Goal: Ask a question

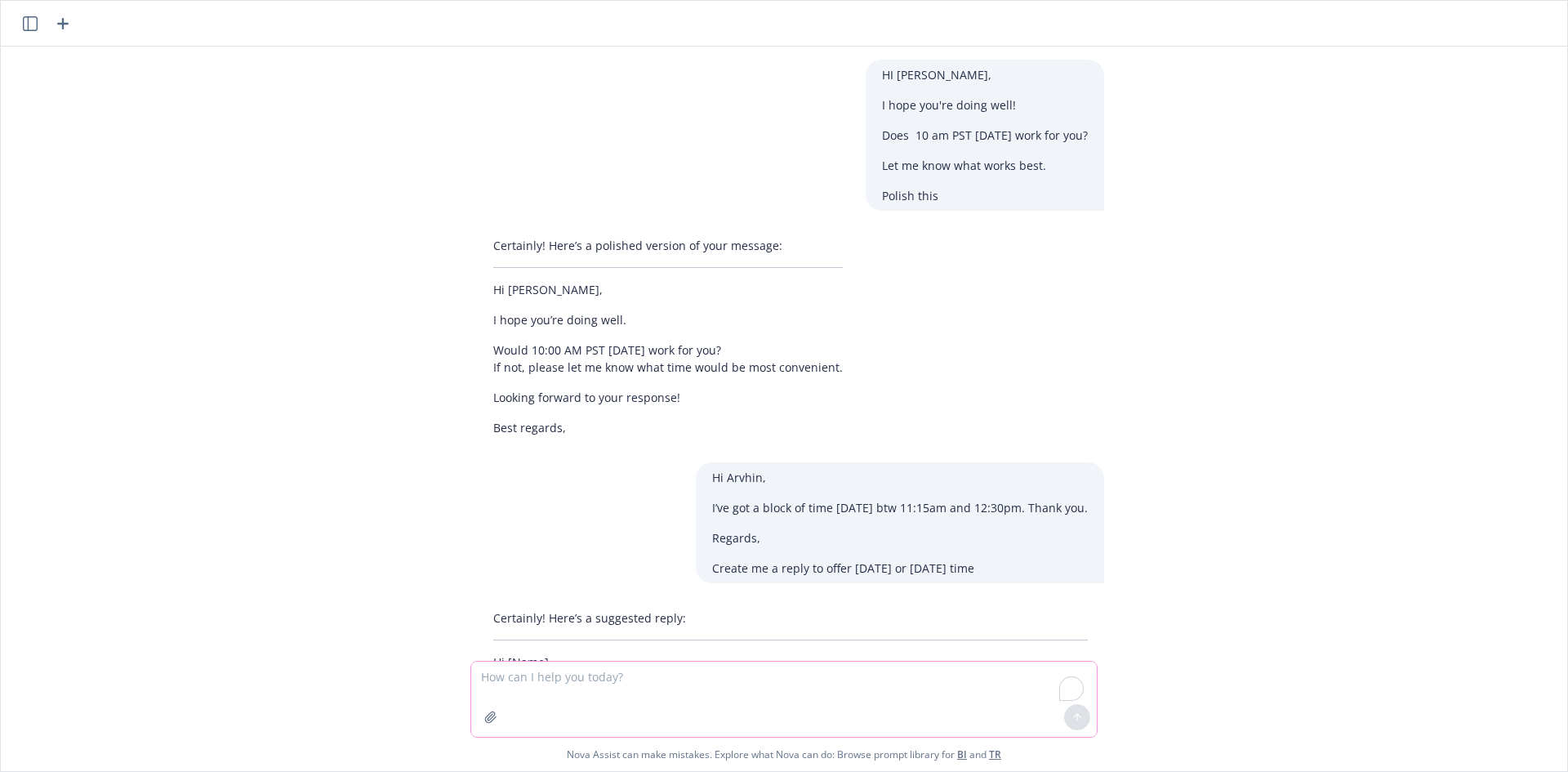
scroll to position [2311, 0]
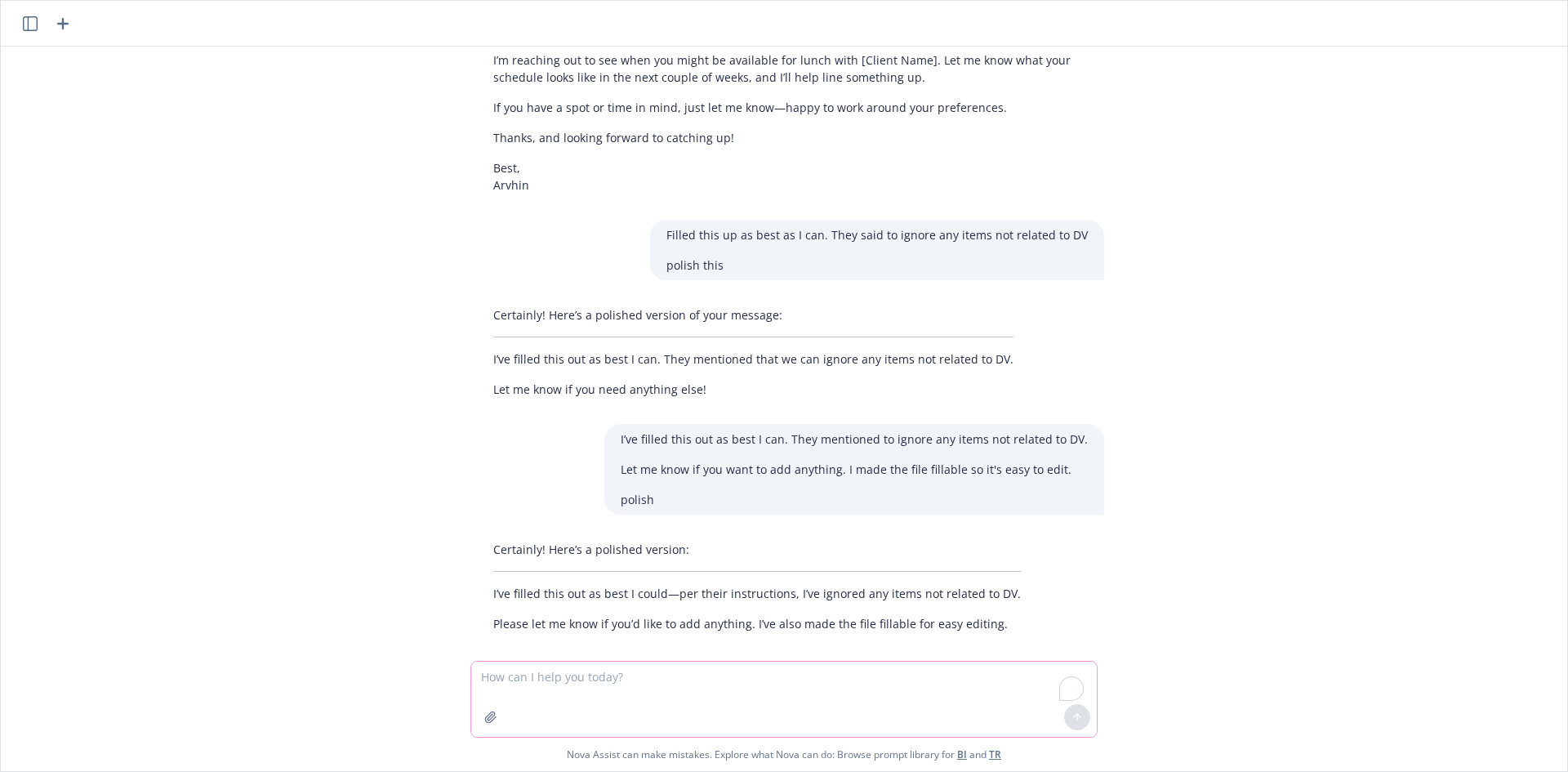
click at [645, 690] on textarea "To enrich screen reader interactions, please activate Accessibility in Grammarl…" at bounding box center [783, 699] width 625 height 75
type textarea "How to get passport for mino in [GEOGRAPHIC_DATA] via mail"
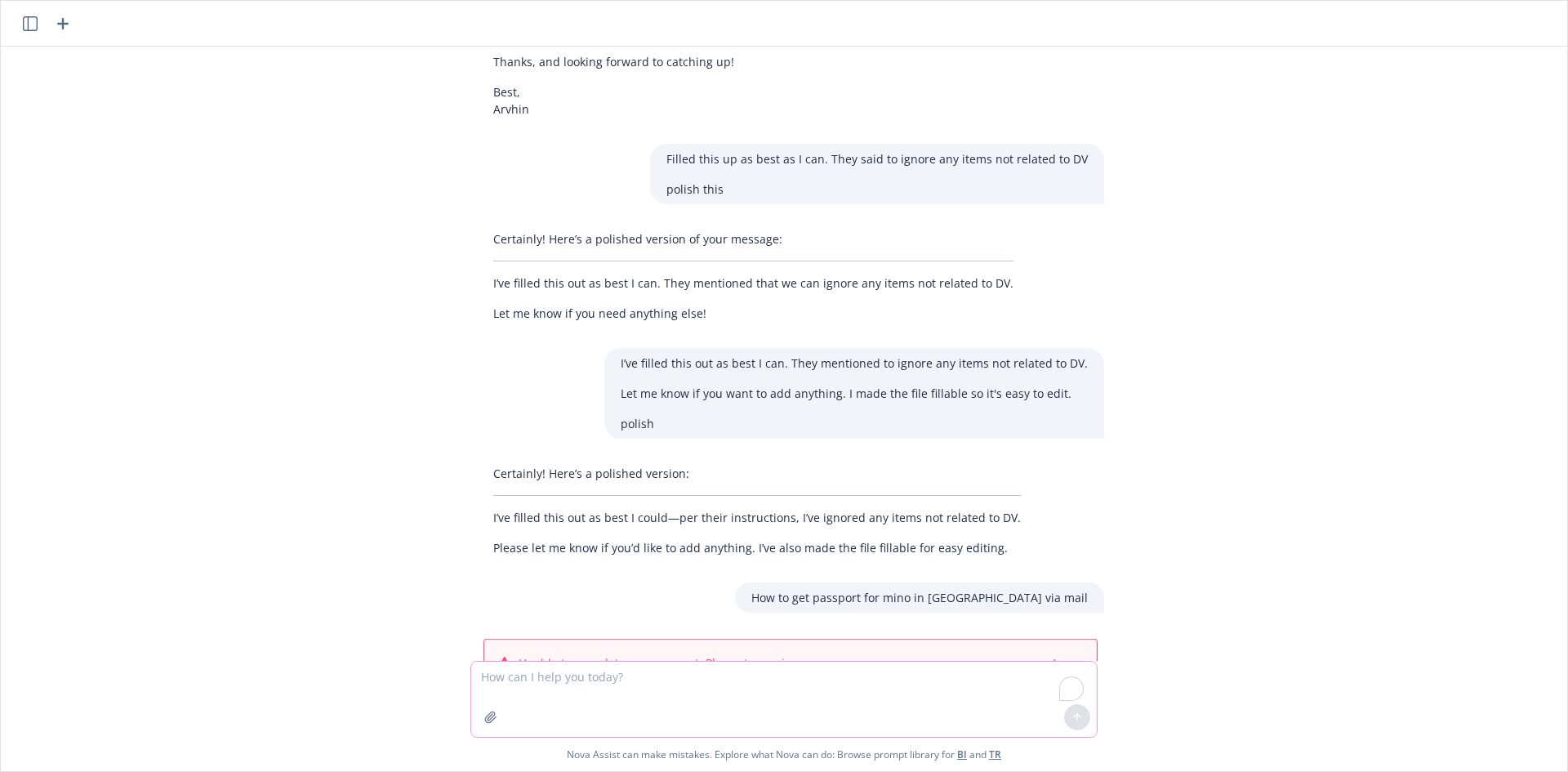
scroll to position [2429, 0]
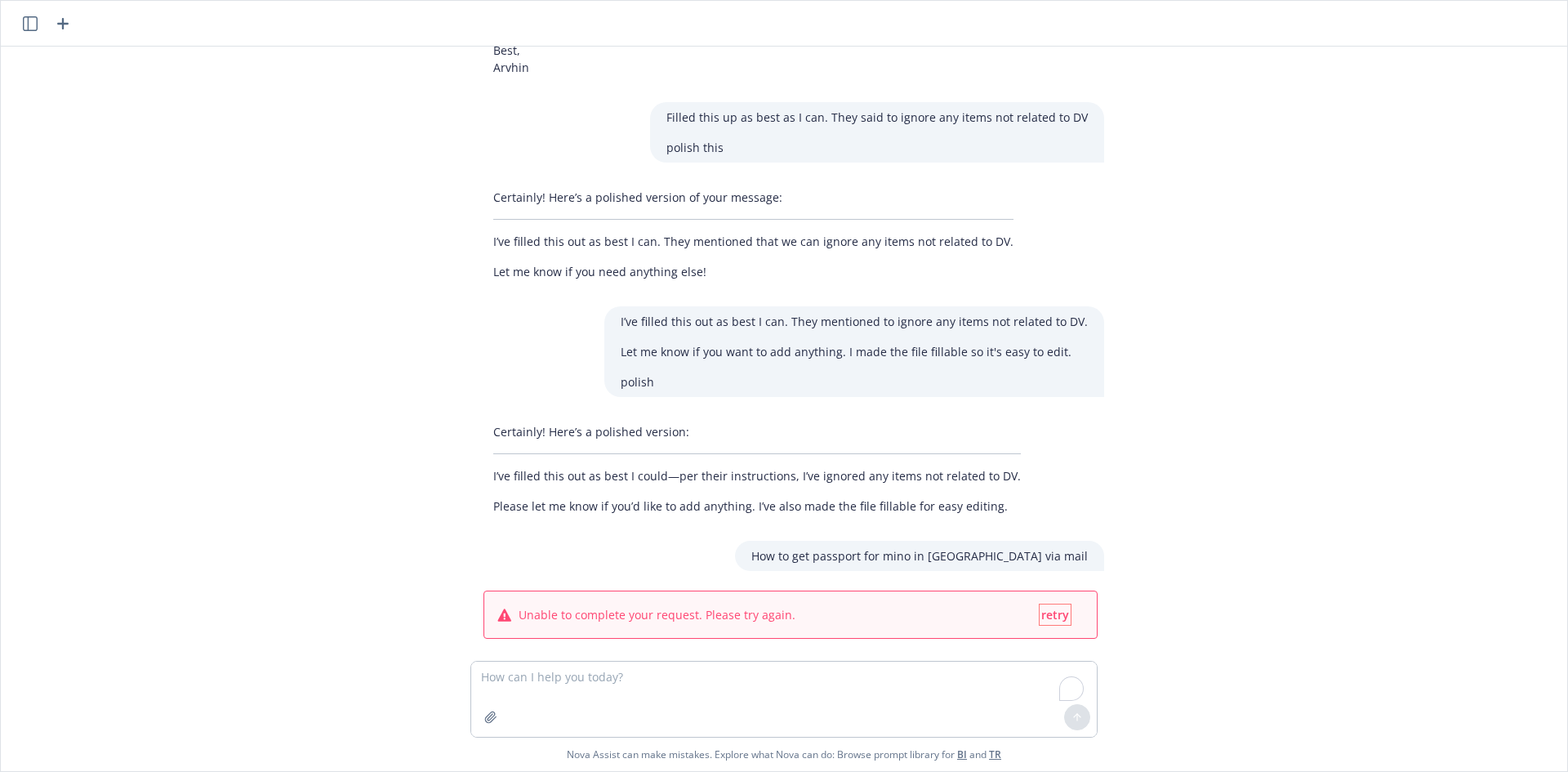
click at [1044, 607] on span "retry" at bounding box center [1055, 614] width 28 height 15
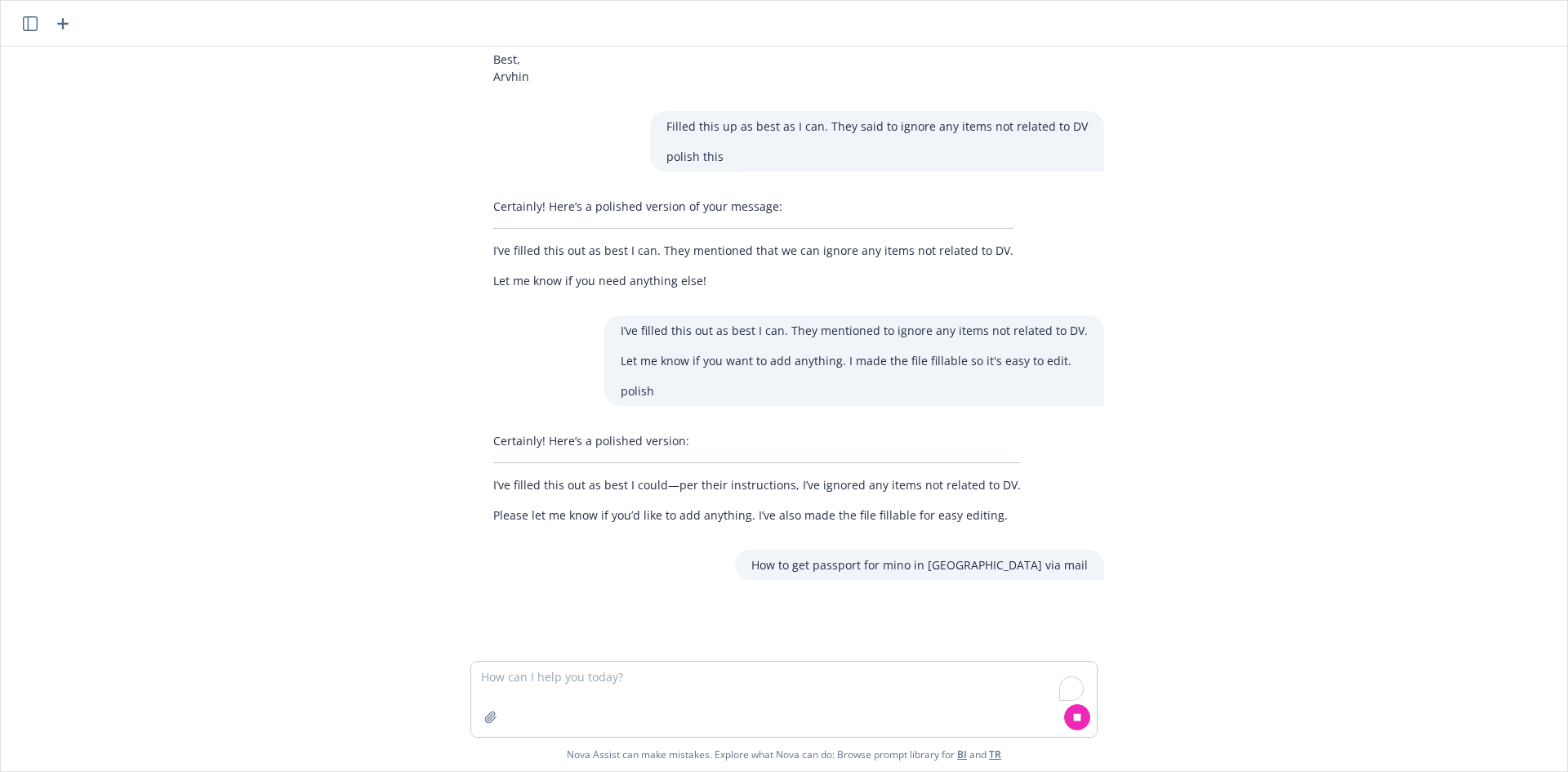
scroll to position [2462, 0]
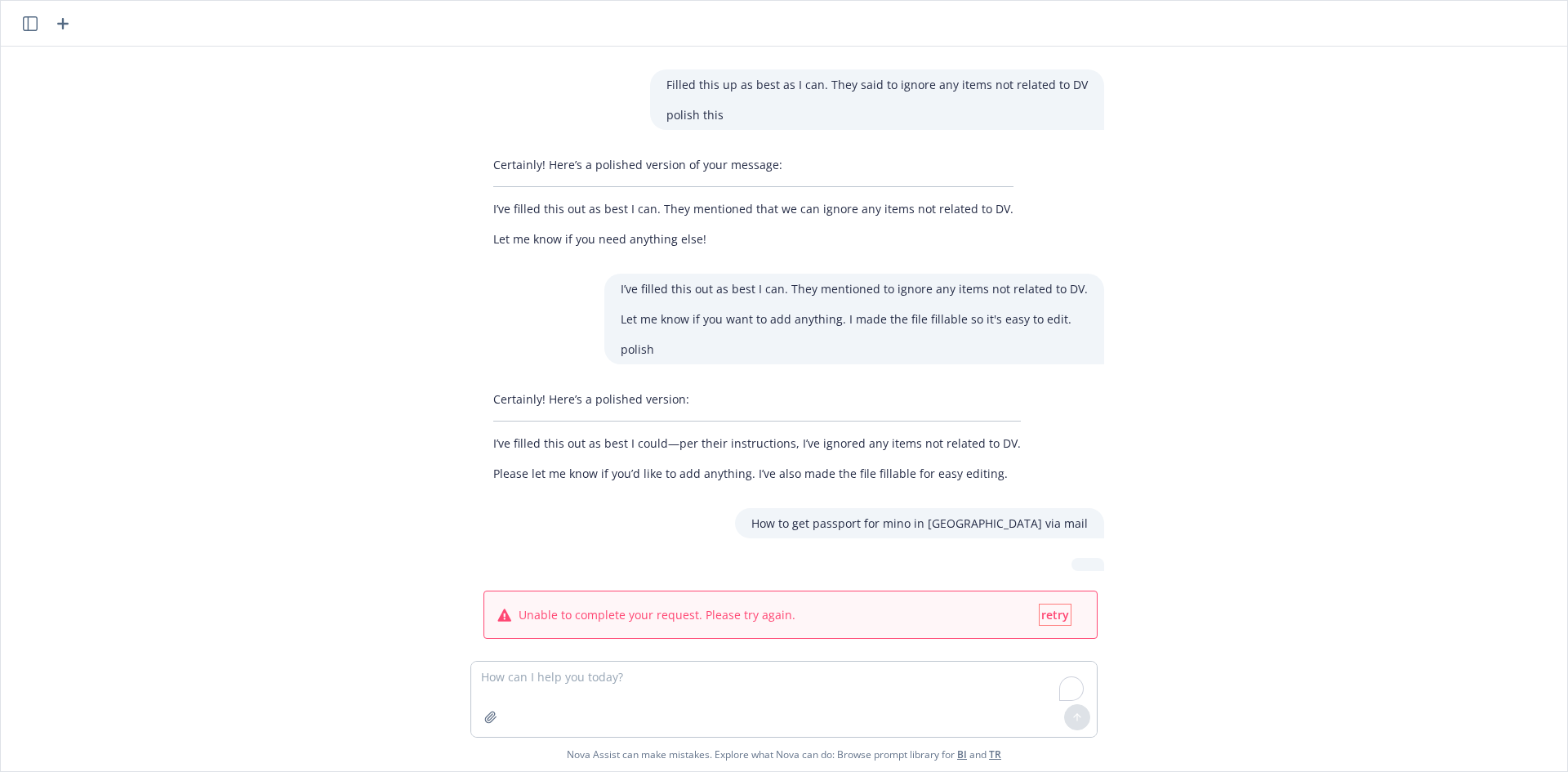
click at [1046, 607] on span "retry" at bounding box center [1055, 614] width 28 height 15
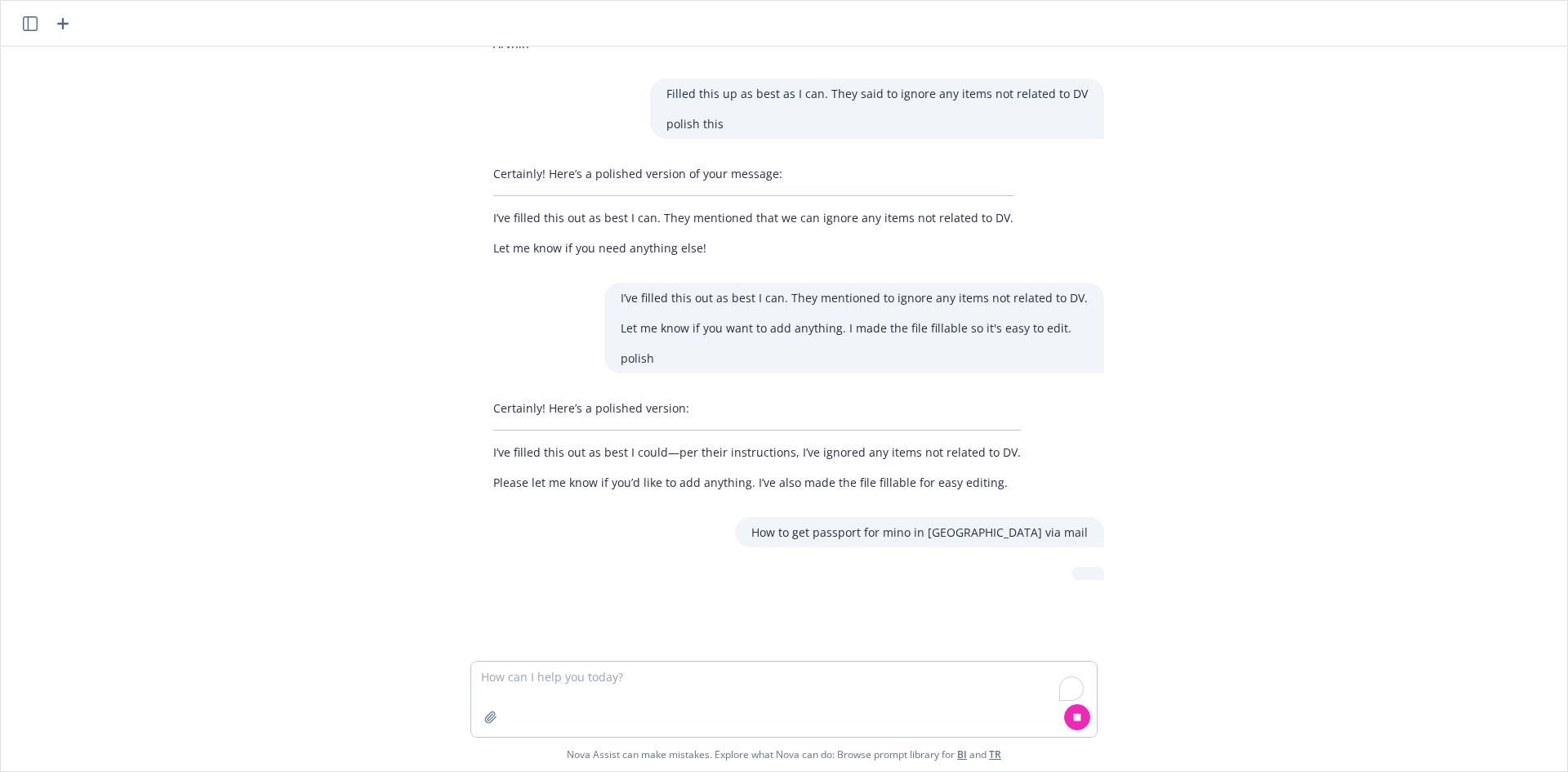
scroll to position [2495, 0]
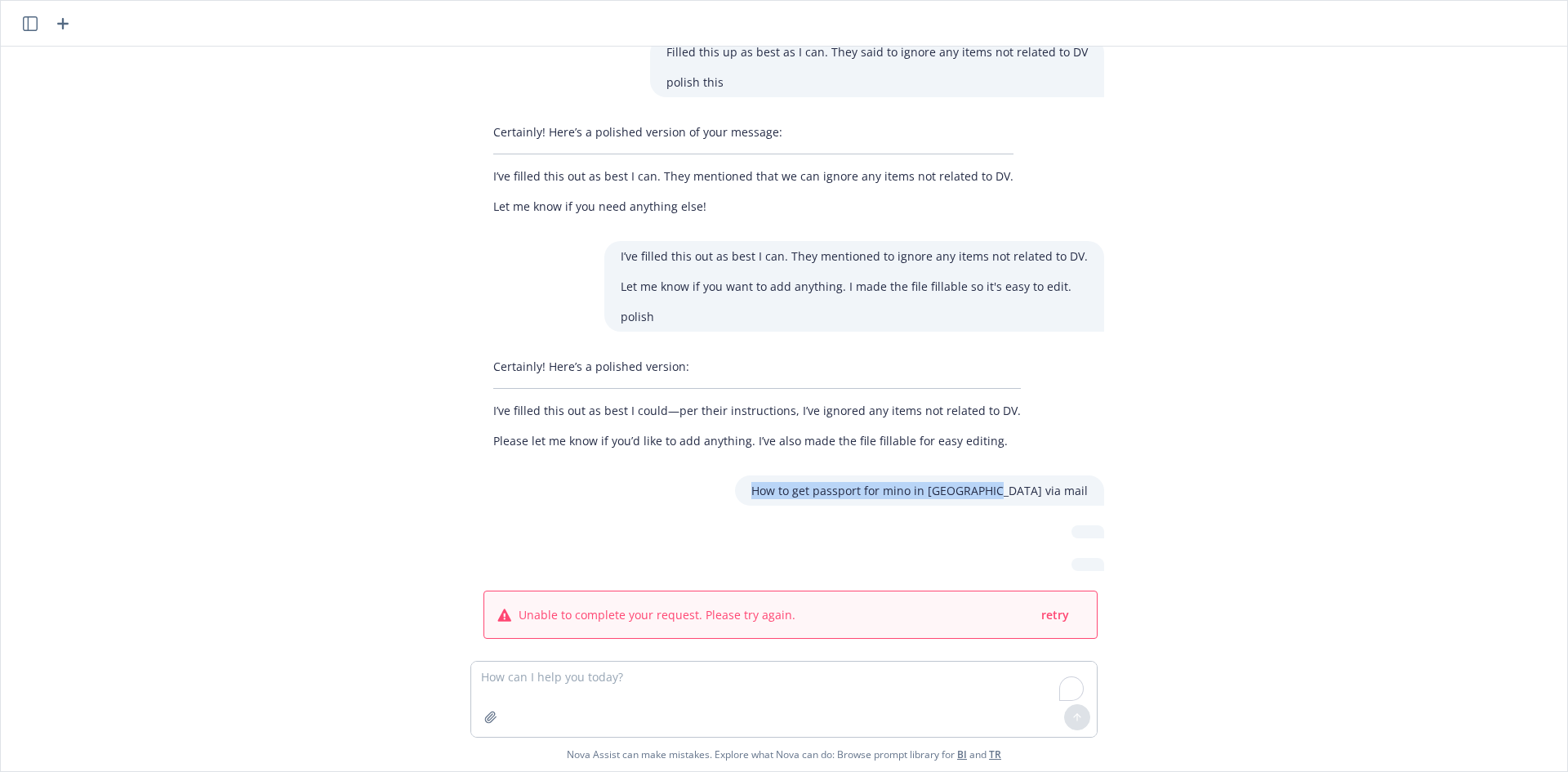
drag, startPoint x: 849, startPoint y: 474, endPoint x: 1139, endPoint y: 478, distance: 290.0
click at [1141, 477] on div "HI Jeremy, I hope you're doing well! Does 10 am PST next Tuesday work for you? …" at bounding box center [784, 353] width 1553 height 614
copy p "How to get passport for mino in [GEOGRAPHIC_DATA] via mail"
click at [583, 685] on textarea "To enrich screen reader interactions, please activate Accessibility in Grammarl…" at bounding box center [783, 699] width 625 height 75
paste textarea "How to get passport for mino in [GEOGRAPHIC_DATA] via mail"
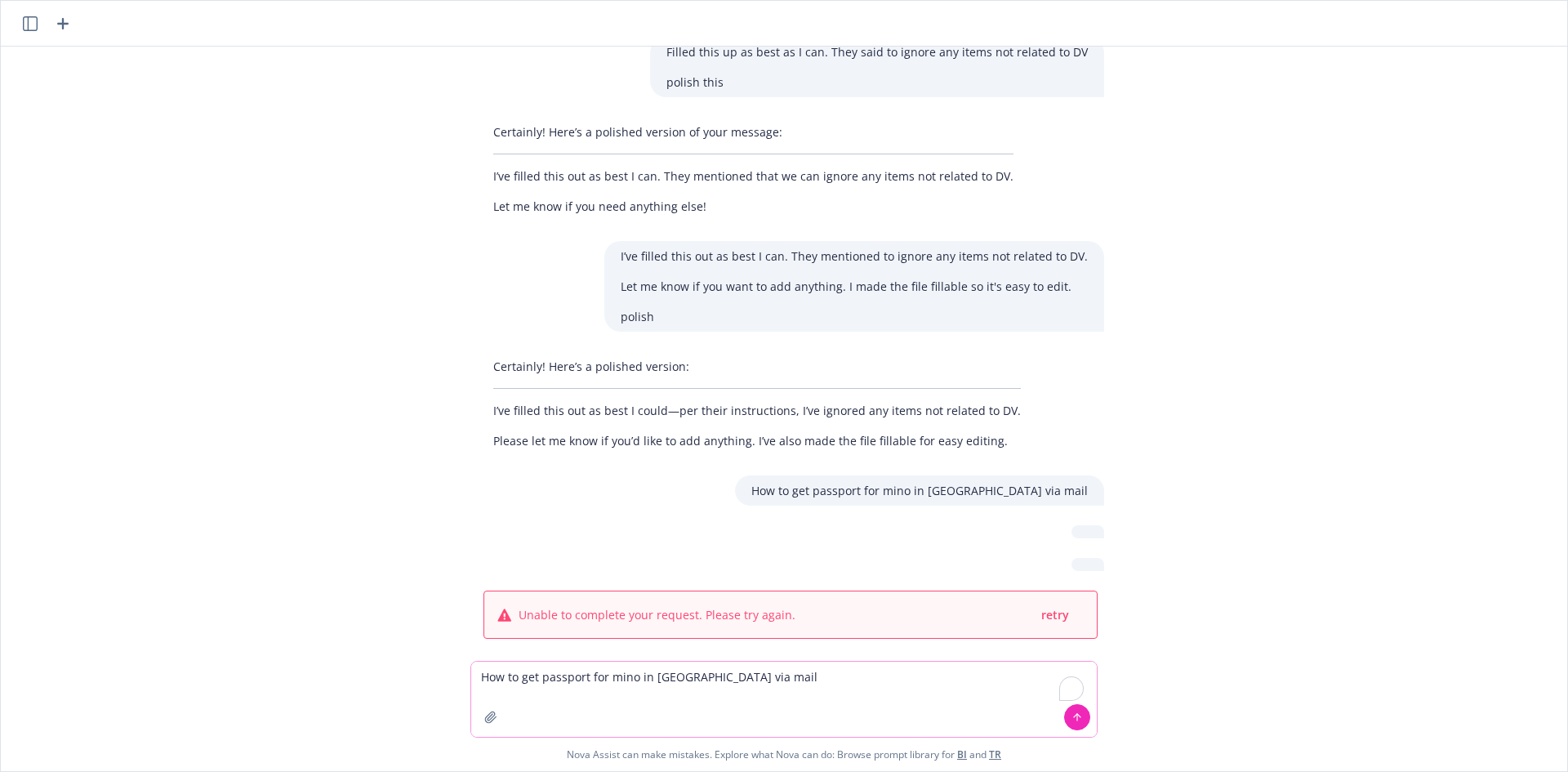
type textarea "How to get passport for mino in [GEOGRAPHIC_DATA] via mail"
click at [1090, 719] on div at bounding box center [1076, 717] width 39 height 39
click at [1082, 722] on icon at bounding box center [1077, 717] width 11 height 11
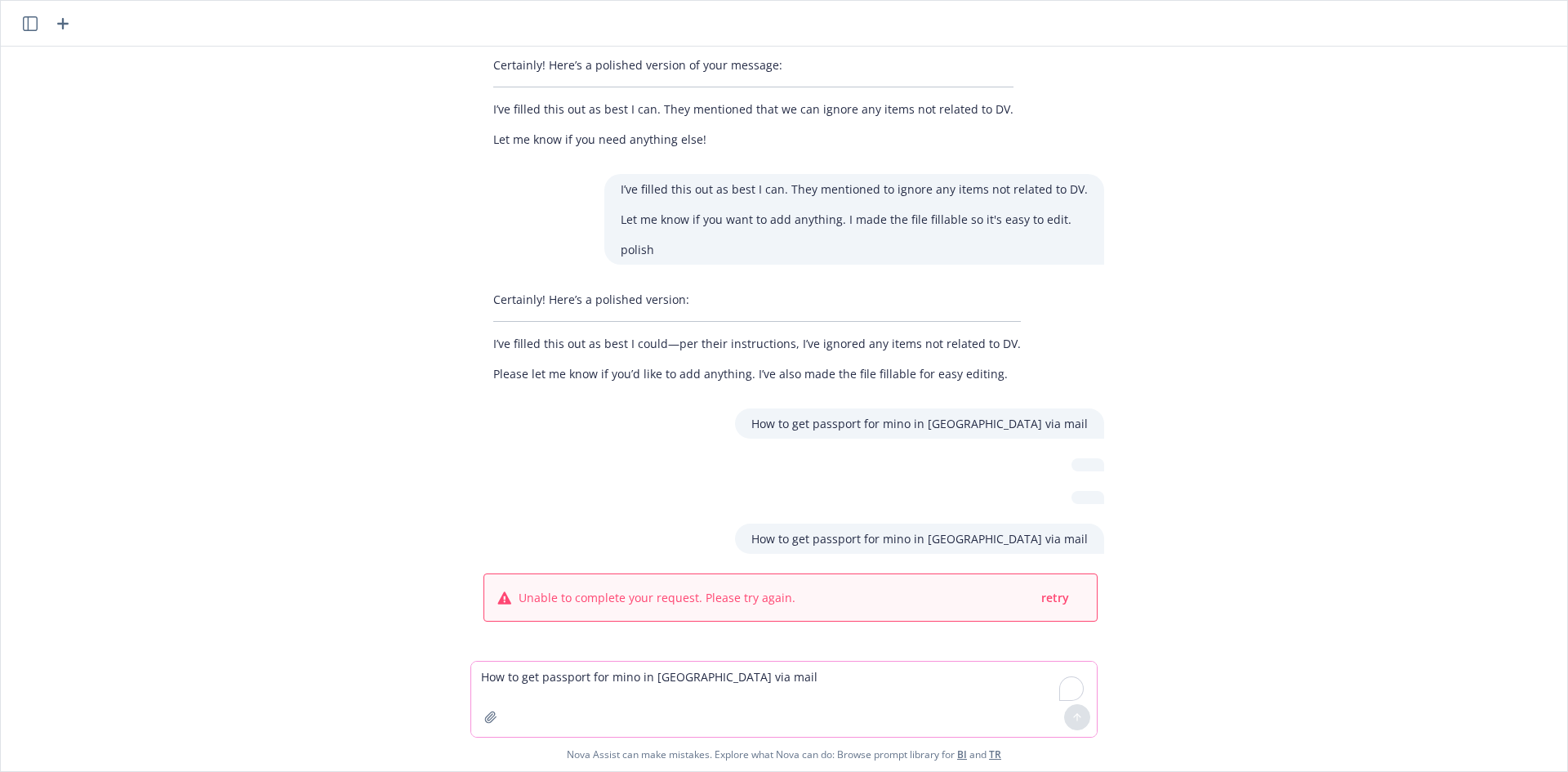
scroll to position [2544, 0]
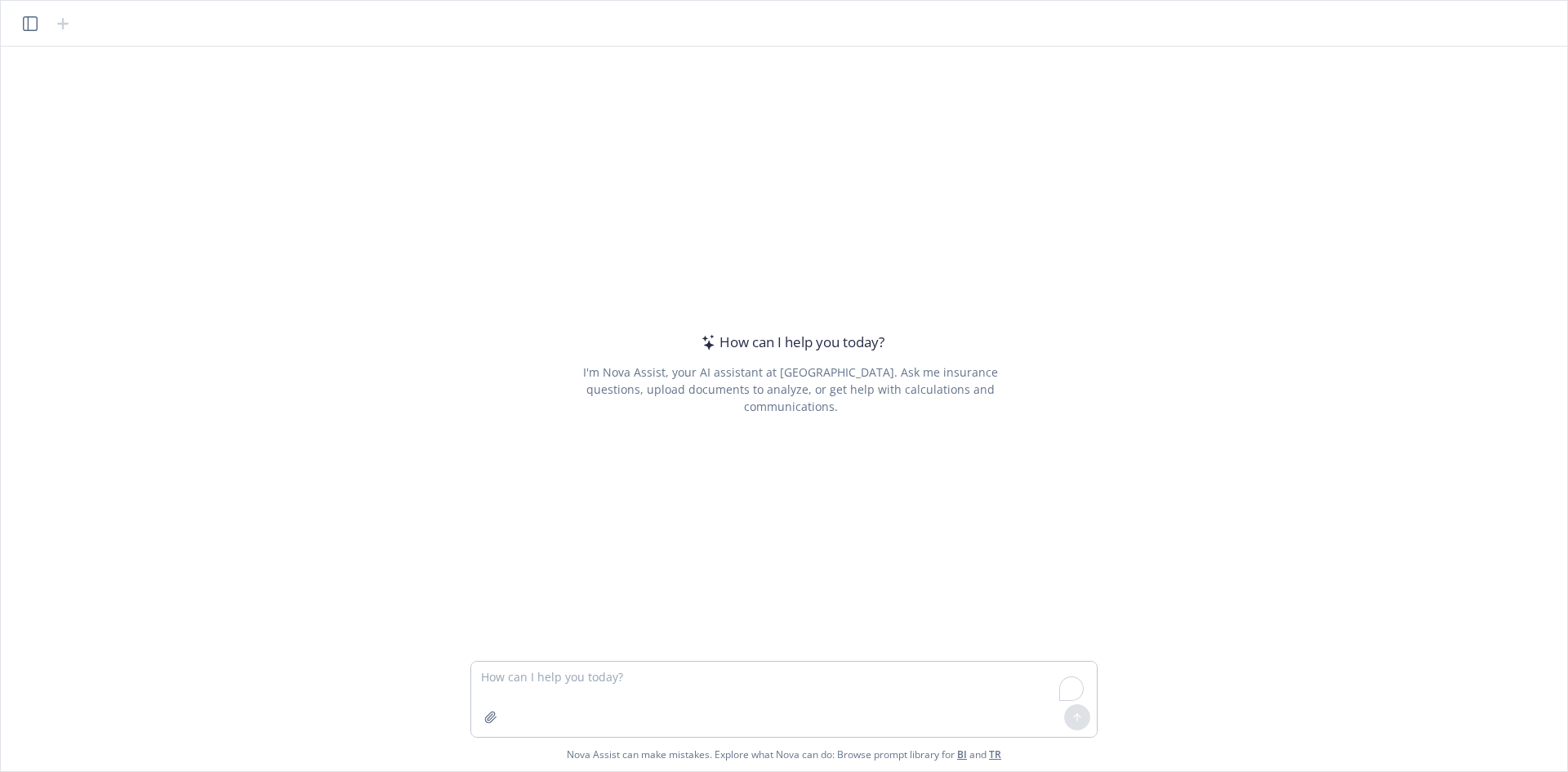
click at [719, 681] on textarea "To enrich screen reader interactions, please activate Accessibility in Grammarl…" at bounding box center [783, 699] width 625 height 75
type textarea "How to get passport for mino in [GEOGRAPHIC_DATA] via mail"
click at [1073, 717] on icon at bounding box center [1077, 717] width 11 height 11
